Goal: Find specific page/section: Find specific page/section

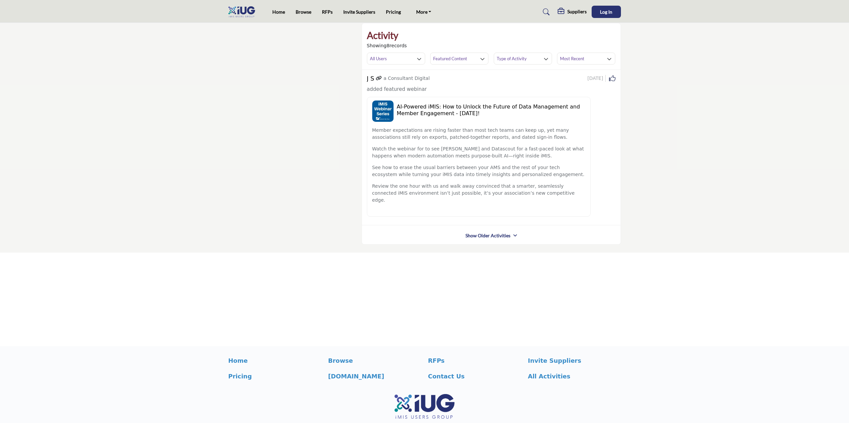
click at [492, 232] on link "Show Older Activities" at bounding box center [487, 235] width 45 height 7
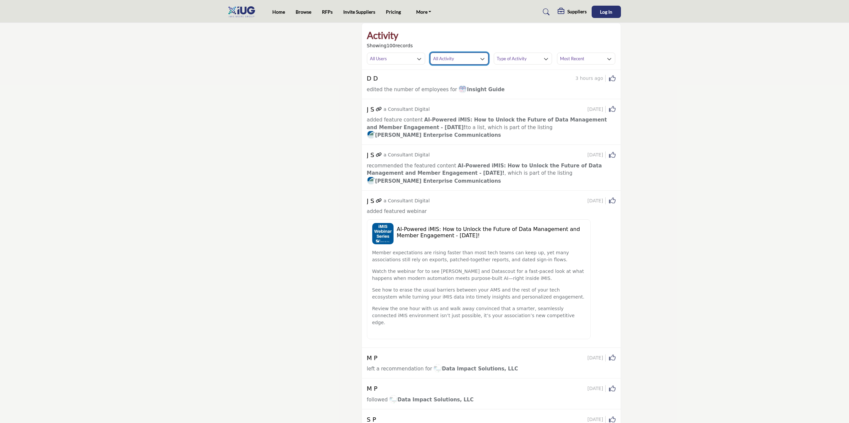
click at [450, 60] on h3 "All Activity" at bounding box center [443, 59] width 21 height 6
click at [458, 117] on span "Featured Content" at bounding box center [456, 118] width 53 height 9
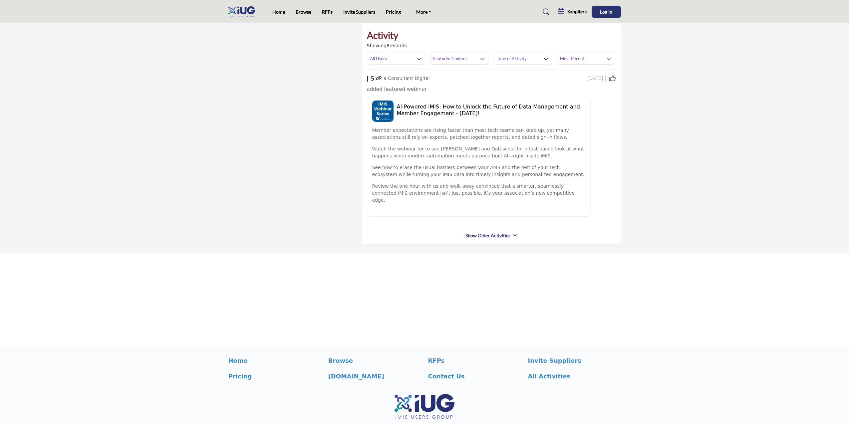
click at [480, 232] on link "Show Older Activities" at bounding box center [487, 235] width 45 height 7
